Goal: Task Accomplishment & Management: Use online tool/utility

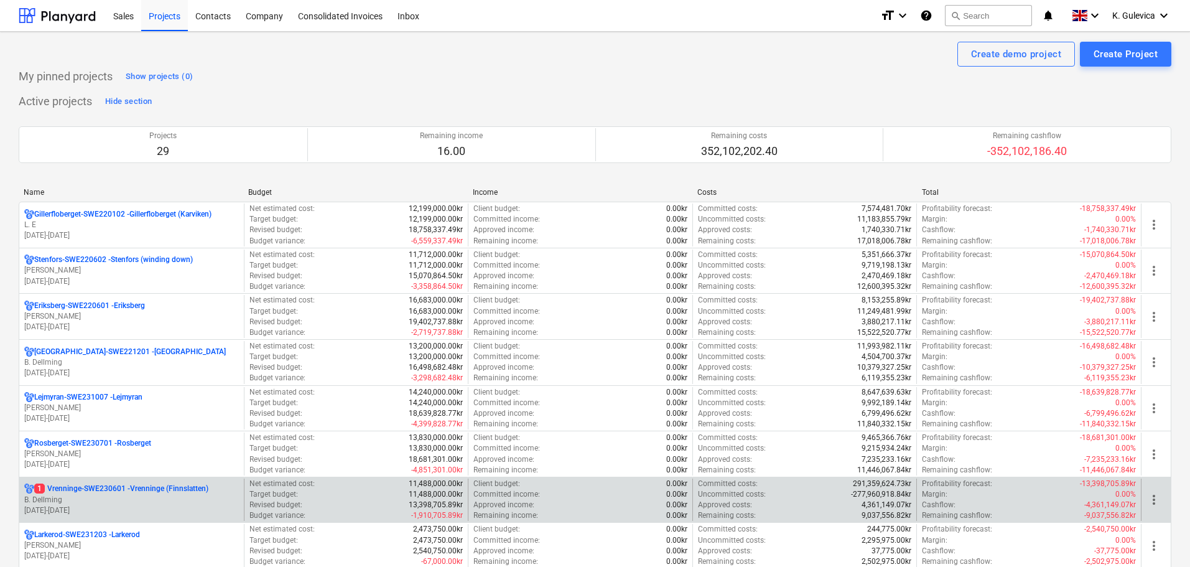
click at [105, 505] on p "[DATE] - [DATE]" at bounding box center [131, 510] width 215 height 11
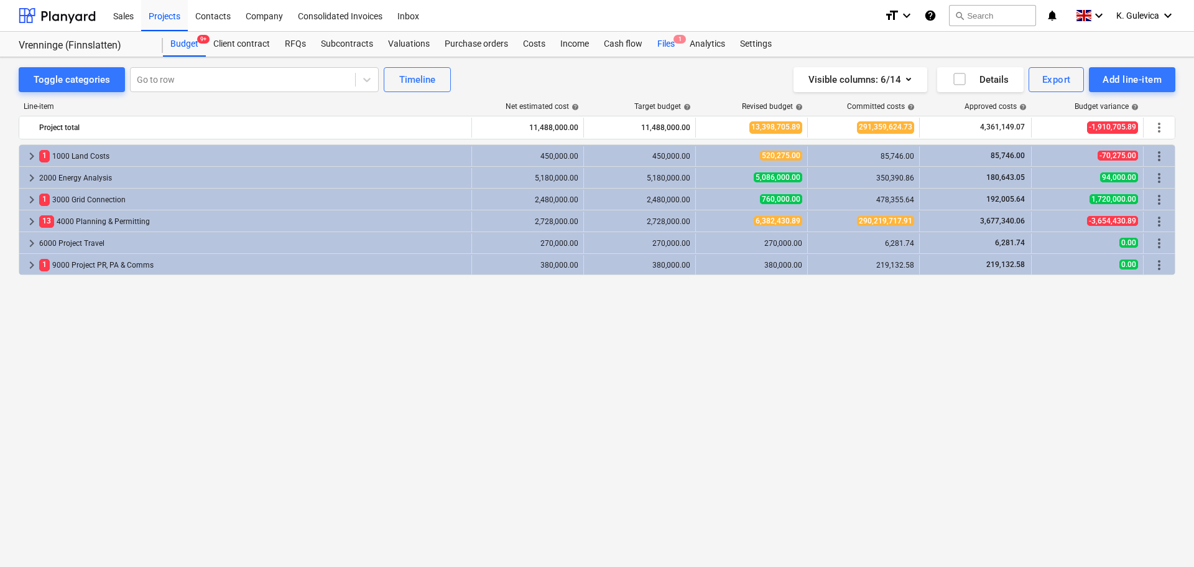
click at [660, 49] on div "Files 1" at bounding box center [666, 44] width 32 height 25
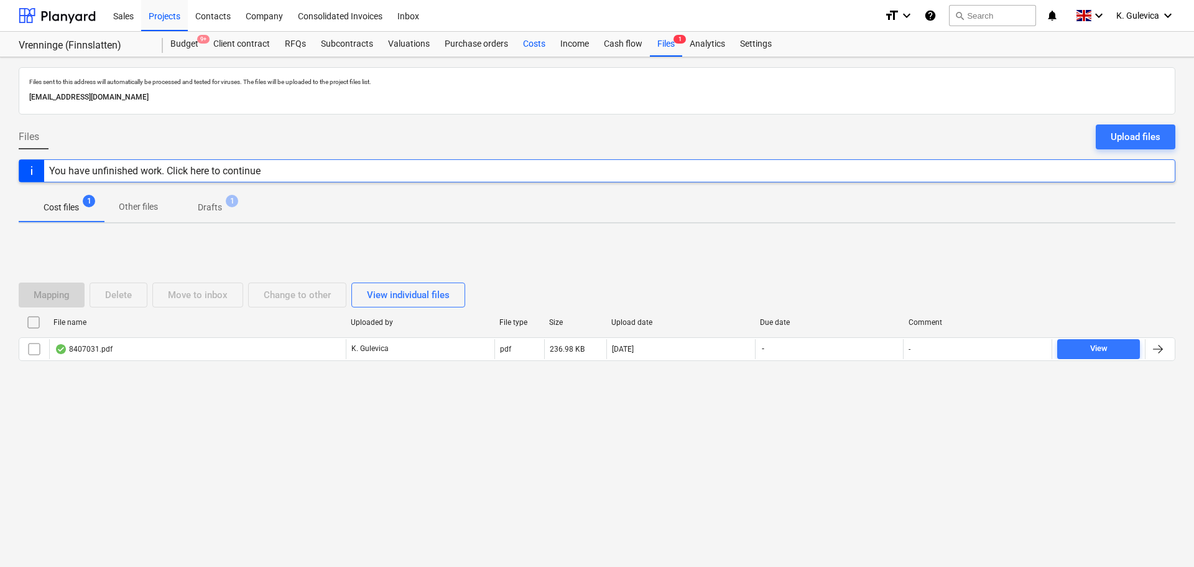
click at [521, 44] on div "Costs" at bounding box center [534, 44] width 37 height 25
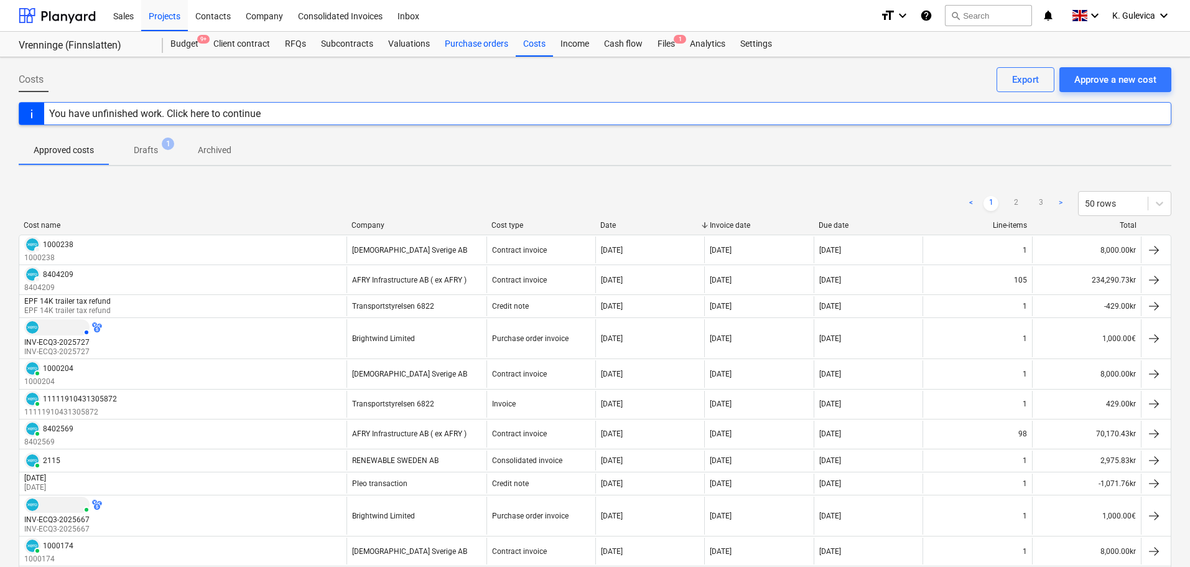
click at [480, 49] on div "Purchase orders" at bounding box center [476, 44] width 78 height 25
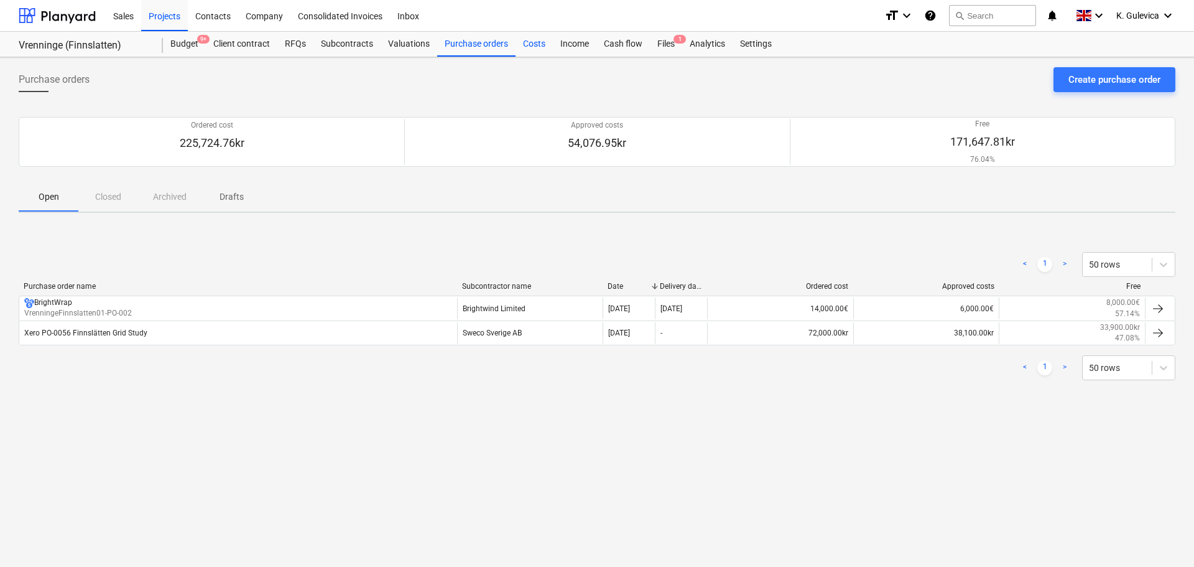
click at [533, 35] on div "Costs" at bounding box center [534, 44] width 37 height 25
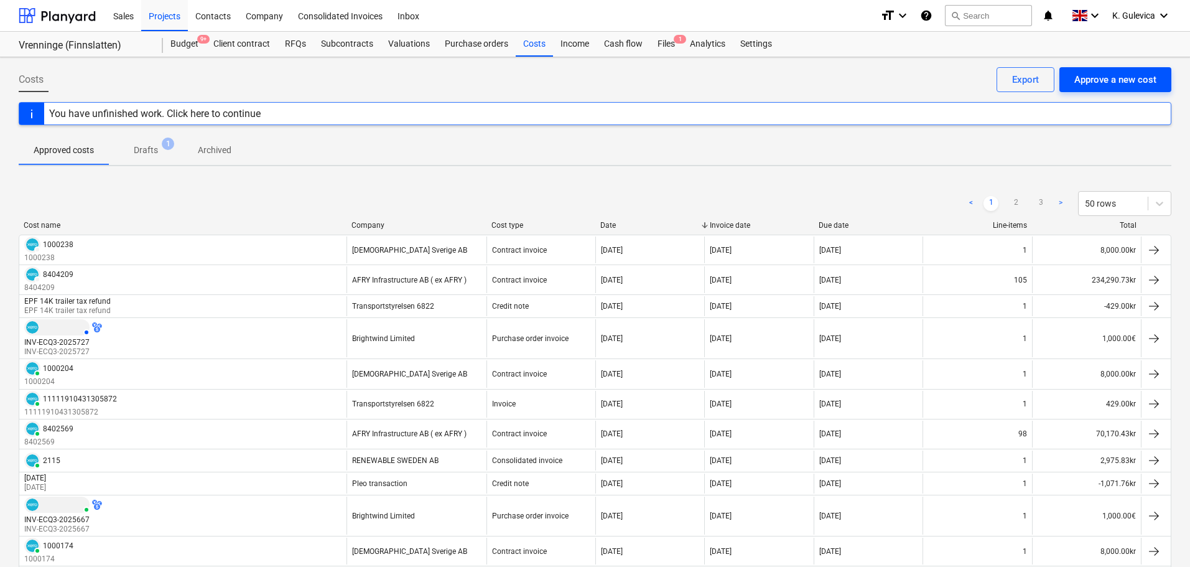
click at [1127, 82] on div "Approve a new cost" at bounding box center [1115, 80] width 82 height 16
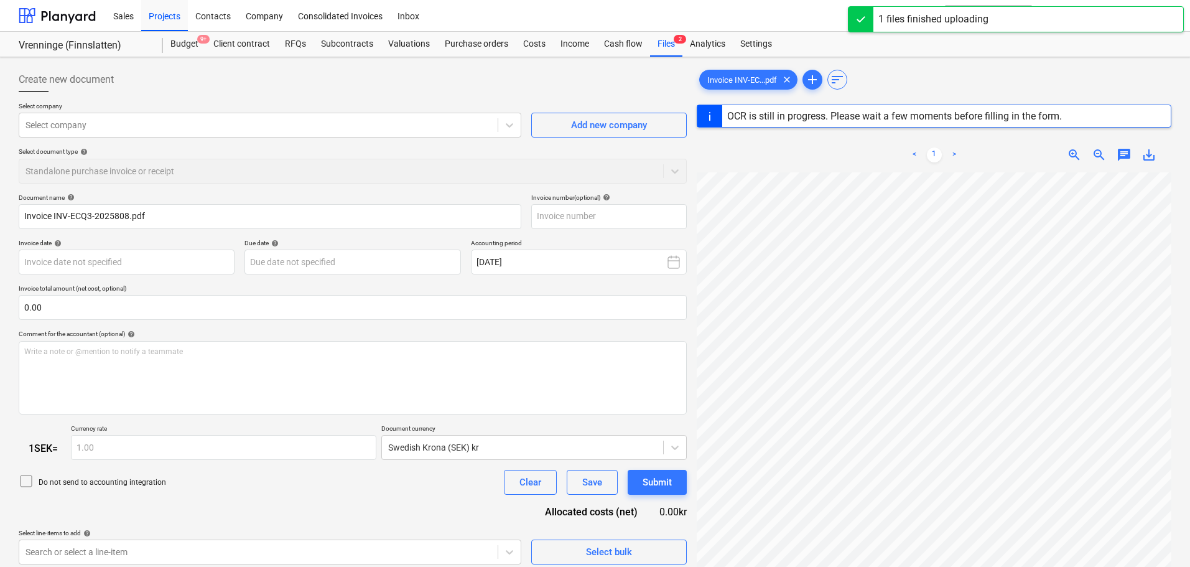
type input "INV-ECQ3-2025808"
type input "[DATE]"
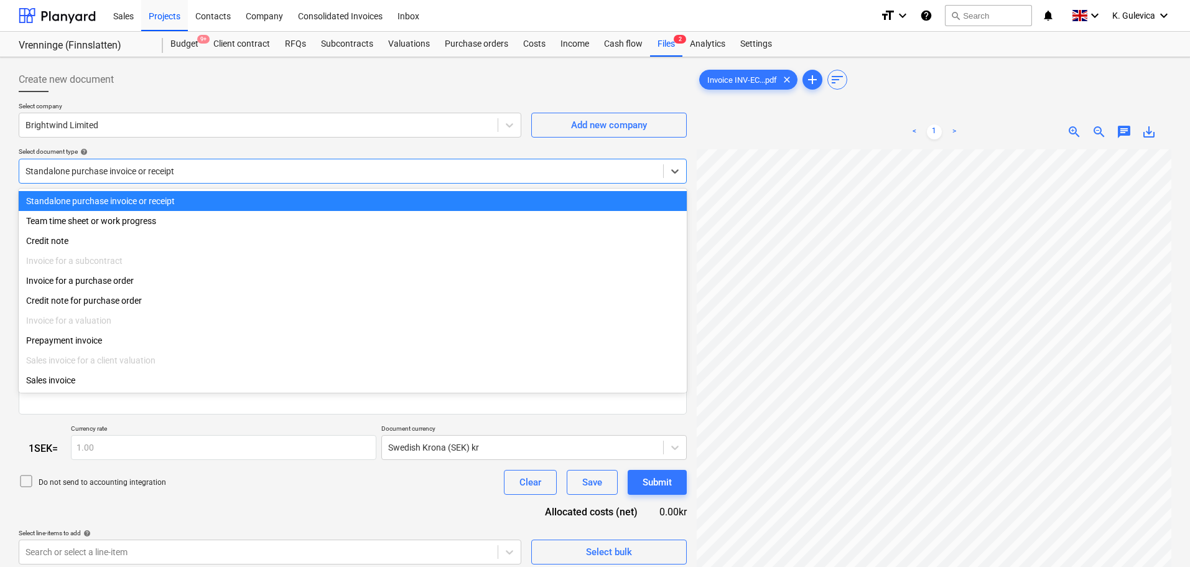
click at [185, 166] on div at bounding box center [341, 171] width 631 height 12
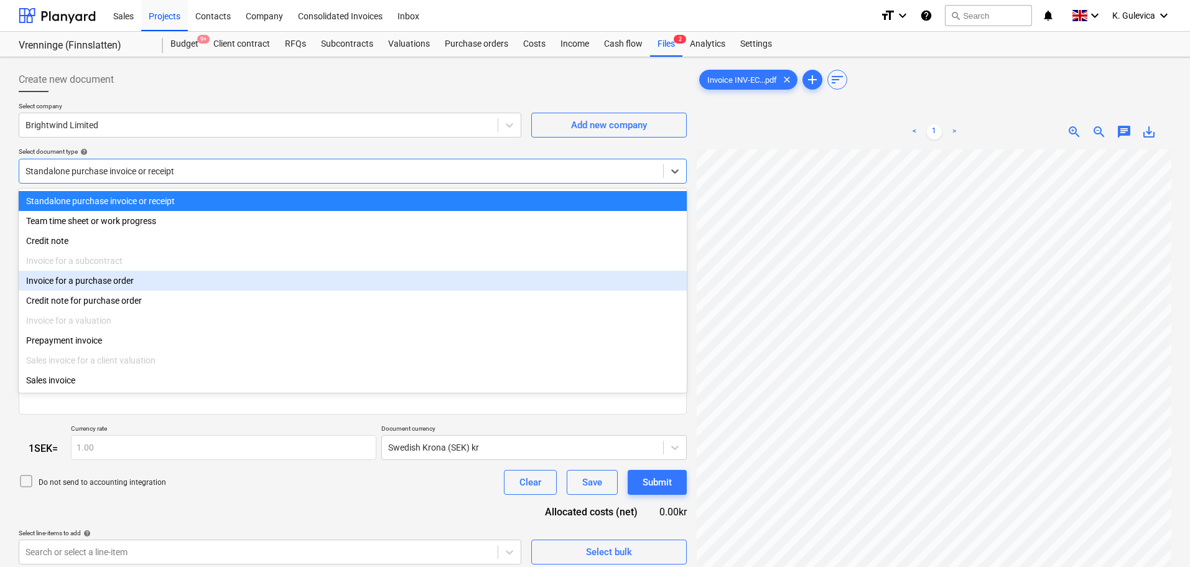
click at [142, 282] on div "Invoice for a purchase order" at bounding box center [353, 281] width 668 height 20
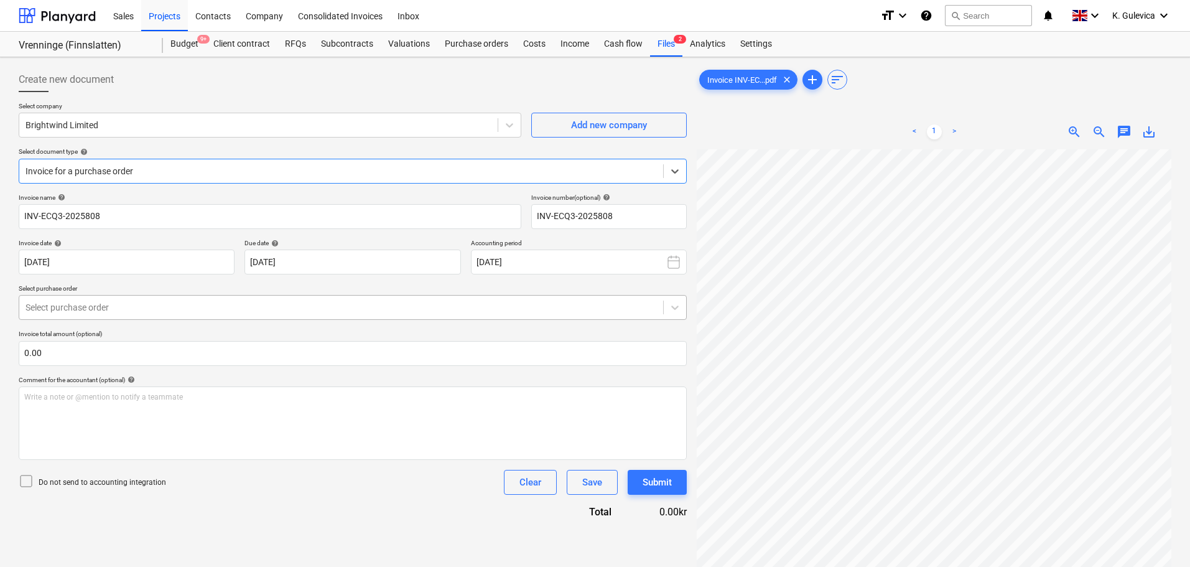
click at [187, 307] on div at bounding box center [341, 307] width 631 height 12
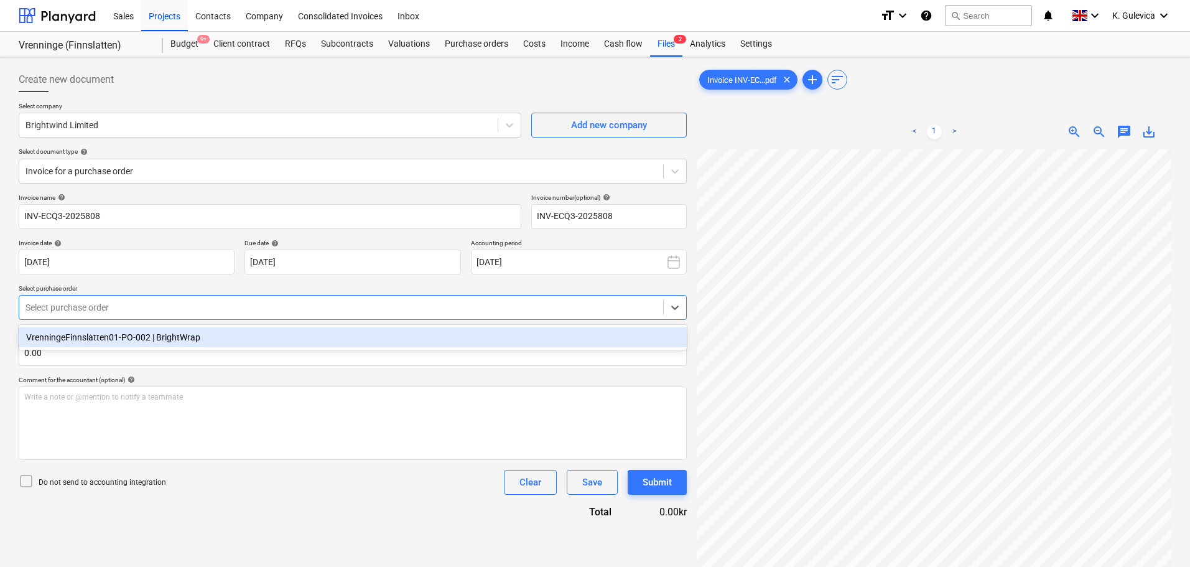
click at [184, 338] on div "VrenningeFinnslatten01-PO-002 | BrightWrap" at bounding box center [353, 337] width 668 height 20
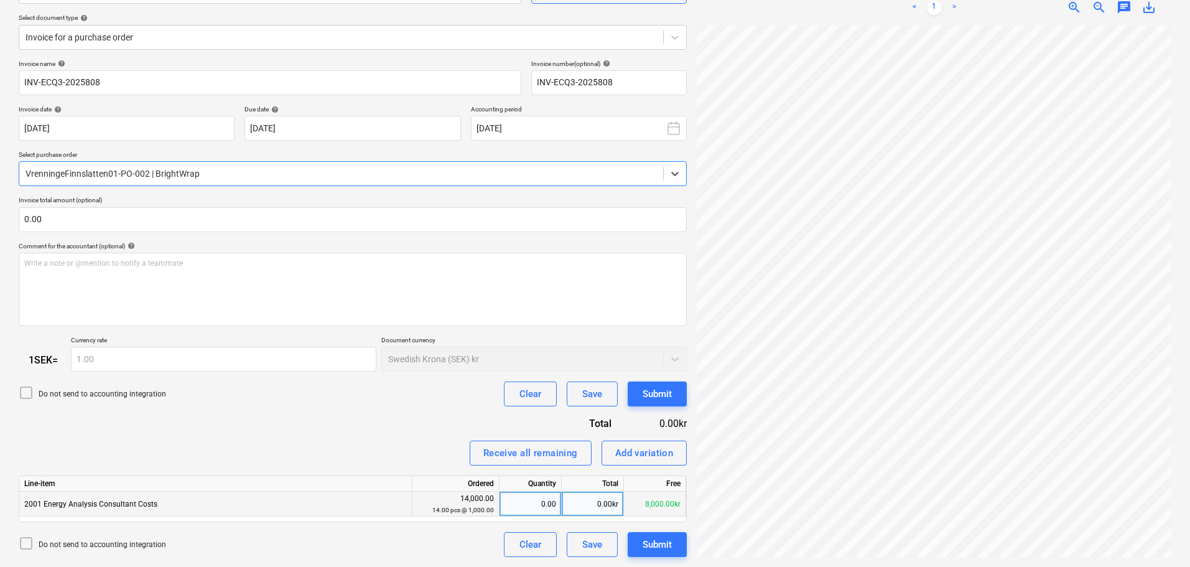
click at [544, 504] on div "0.00" at bounding box center [531, 503] width 52 height 25
type input "1"
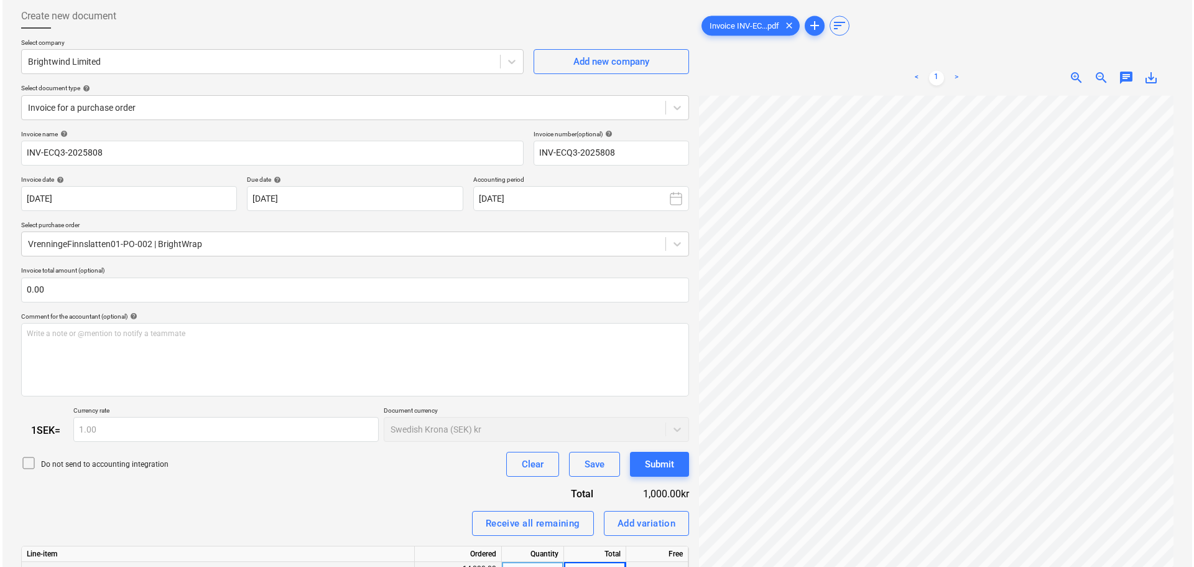
scroll to position [134, 0]
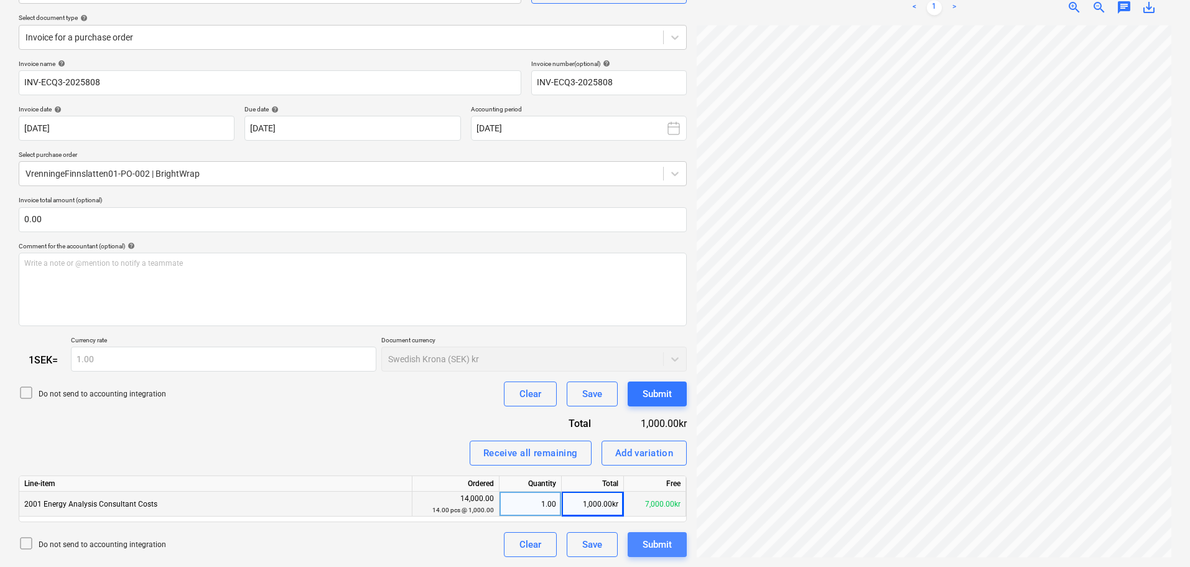
click at [656, 549] on div "Submit" at bounding box center [657, 544] width 29 height 16
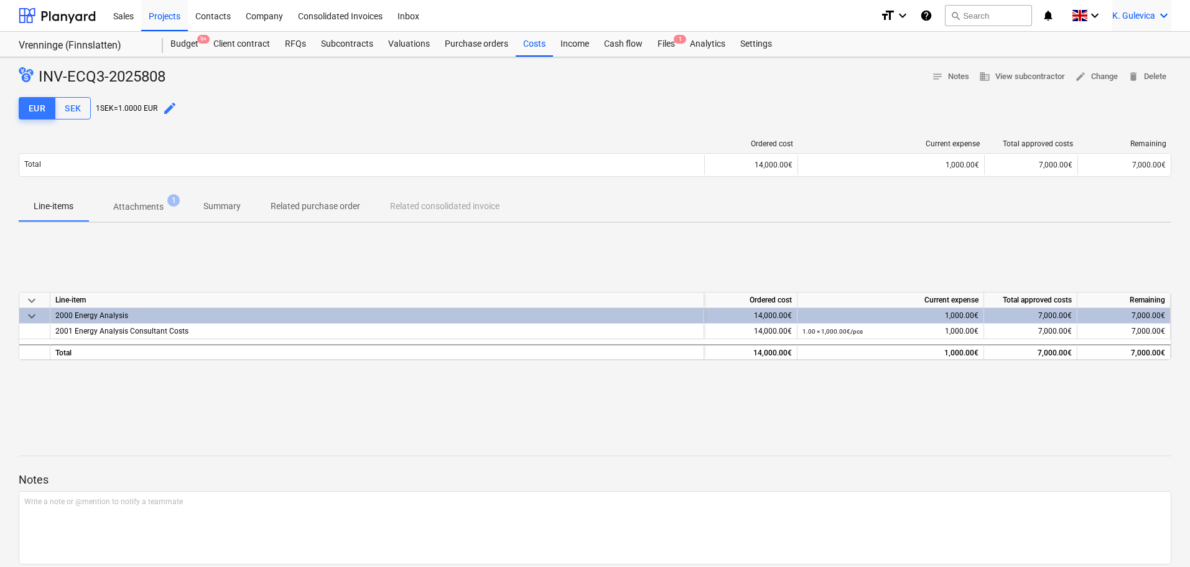
click at [1152, 17] on span "K. Gulevica" at bounding box center [1133, 16] width 43 height 10
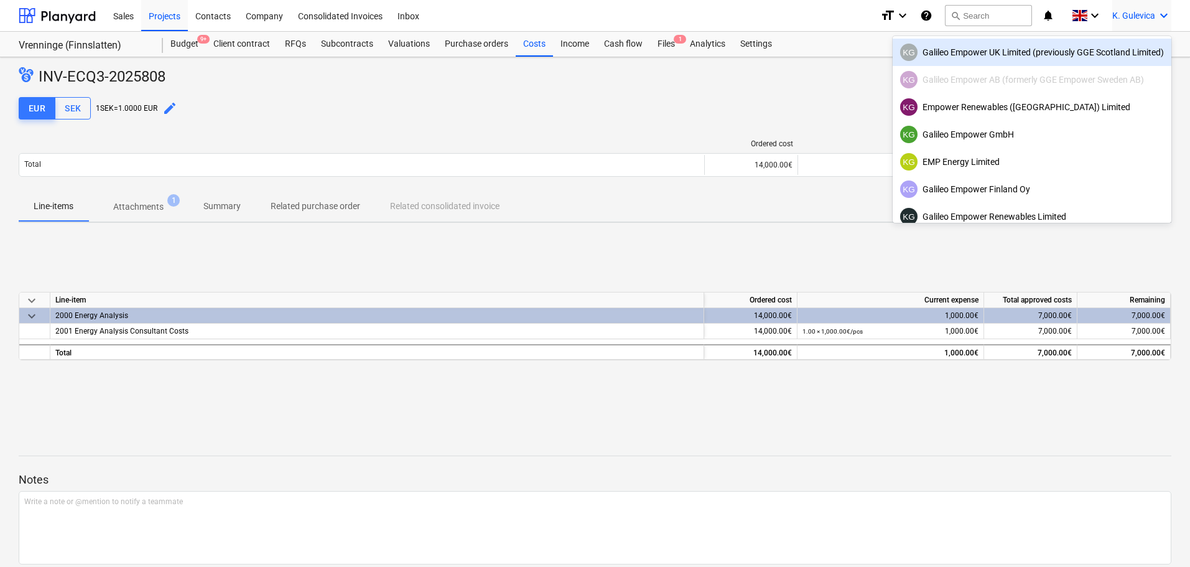
click at [975, 53] on div "KG Galileo Empower UK Limited (previously GGE Scotland Limited)" at bounding box center [1032, 52] width 264 height 17
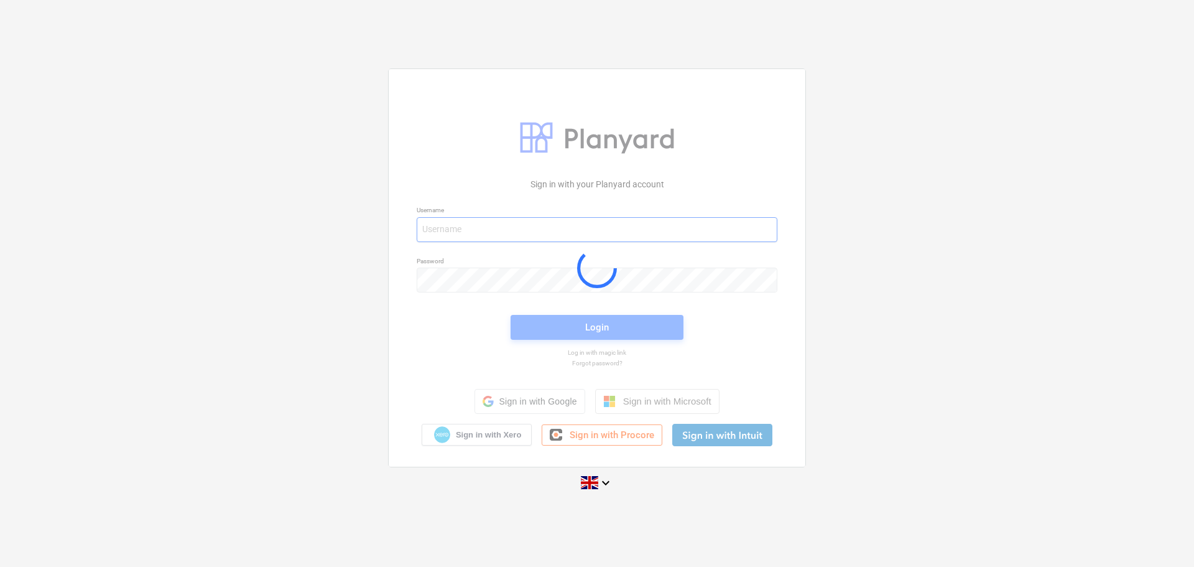
type input "[EMAIL_ADDRESS][DOMAIN_NAME]"
